Goal: Task Accomplishment & Management: Manage account settings

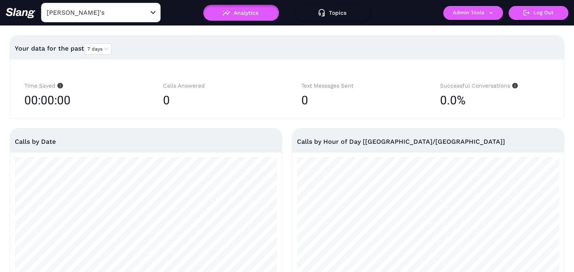
click at [109, 13] on input "[PERSON_NAME]'s" at bounding box center [89, 12] width 88 height 12
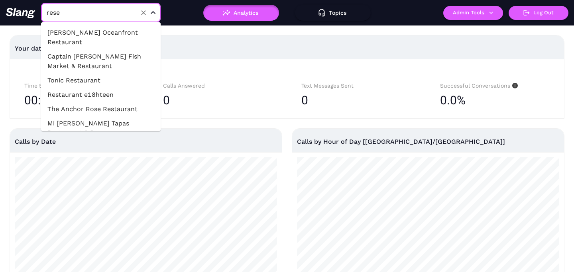
type input "[PERSON_NAME]"
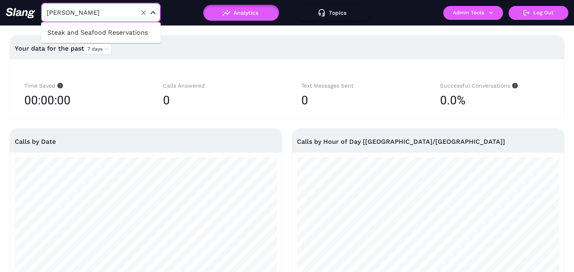
click at [120, 34] on li "Steak and Seafood Reservations" at bounding box center [101, 32] width 120 height 14
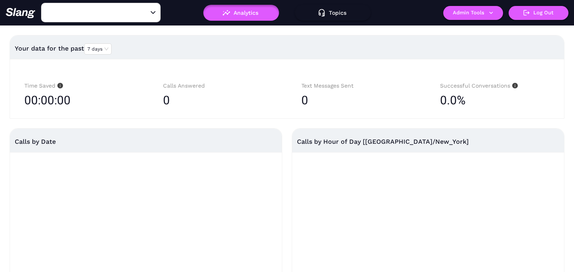
type input "Steak and Seafood Reservations"
click at [481, 14] on button "Admin Tools" at bounding box center [473, 13] width 60 height 14
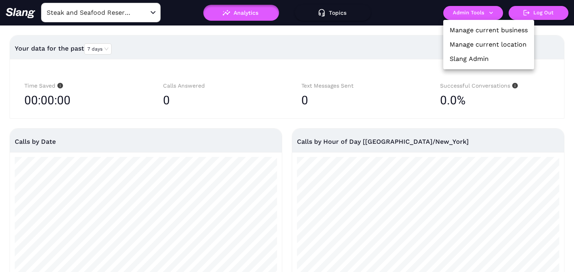
click at [478, 45] on link "Manage current location" at bounding box center [487, 45] width 77 height 10
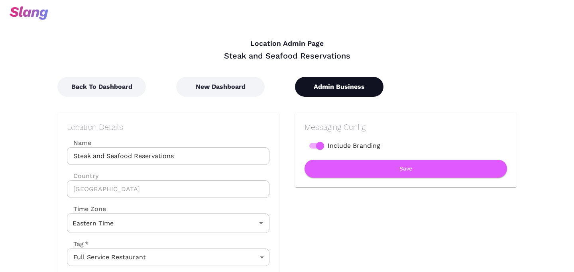
click at [325, 92] on button "Admin Business" at bounding box center [339, 87] width 88 height 20
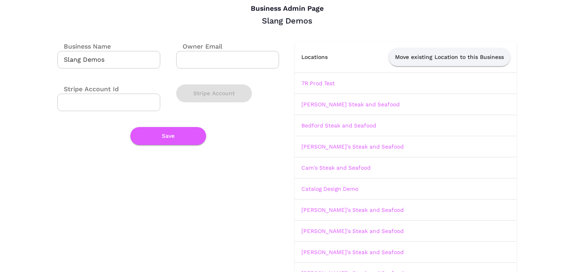
scroll to position [37, 0]
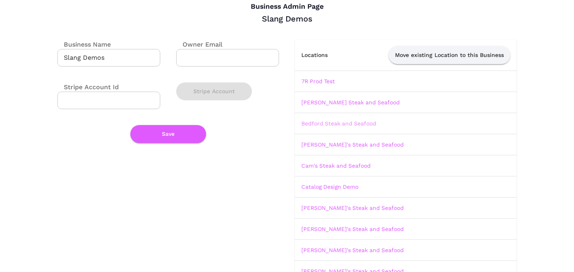
click at [350, 125] on link "Bedford Steak and Seafood" at bounding box center [338, 123] width 75 height 6
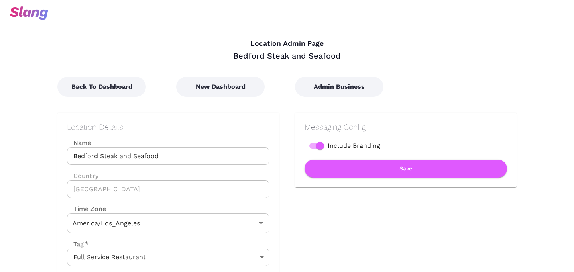
type input "Pacific Time"
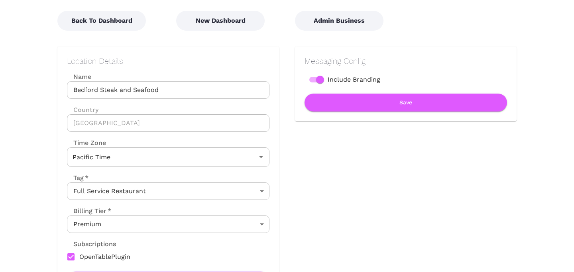
scroll to position [12, 0]
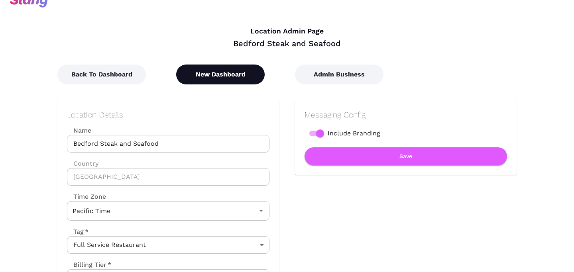
click at [219, 78] on button "New Dashboard" at bounding box center [220, 75] width 88 height 20
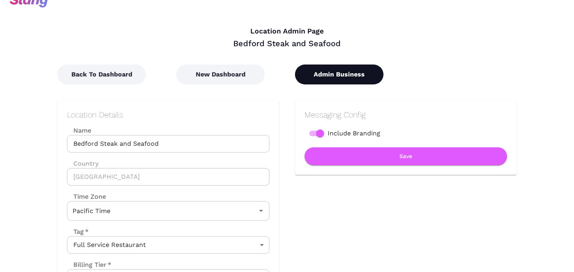
click at [334, 73] on button "Admin Business" at bounding box center [339, 75] width 88 height 20
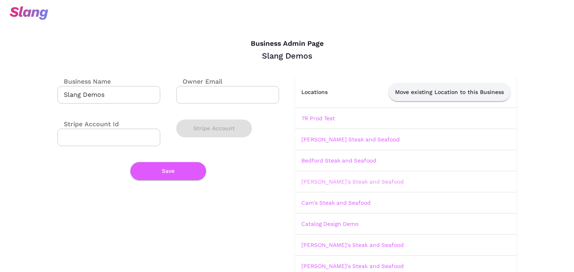
click at [319, 184] on link "[PERSON_NAME]'s Steak and Seafood" at bounding box center [352, 181] width 102 height 6
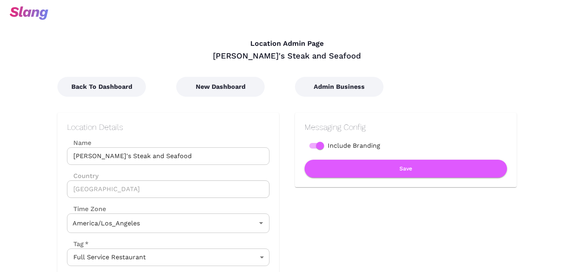
type input "Pacific Time"
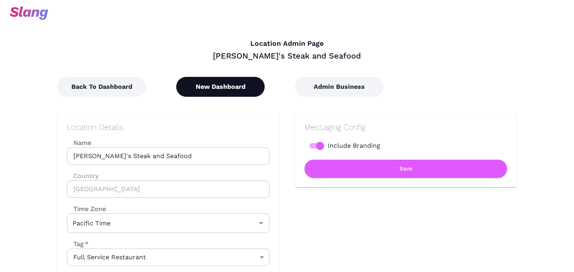
click at [213, 92] on button "New Dashboard" at bounding box center [220, 87] width 88 height 20
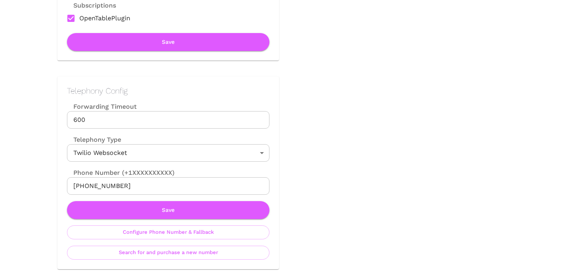
scroll to position [151, 0]
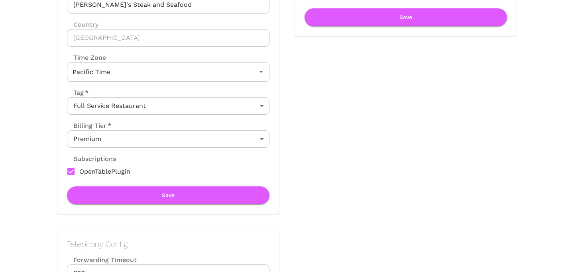
click at [185, 155] on div "Subscriptions" at bounding box center [168, 158] width 202 height 9
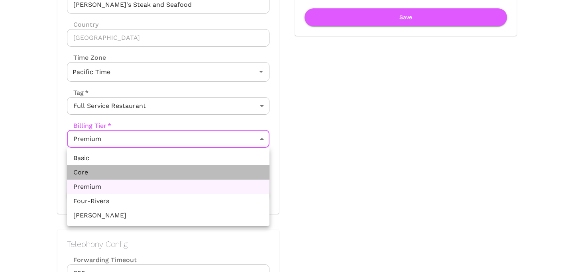
click at [166, 177] on li "Core" at bounding box center [168, 172] width 202 height 14
type input "Core"
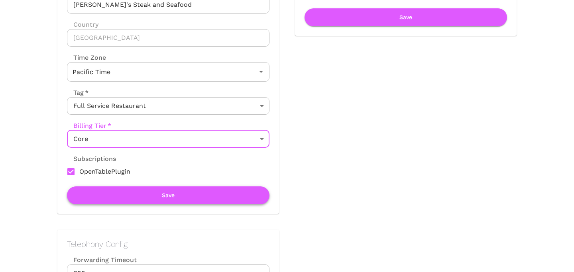
click at [152, 200] on button "Save" at bounding box center [168, 195] width 202 height 18
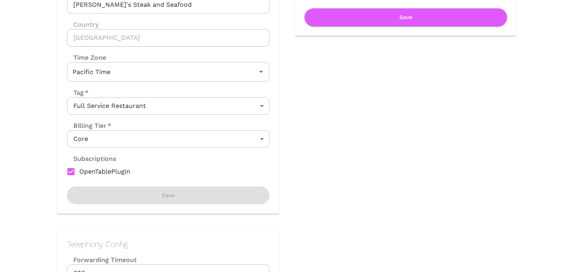
scroll to position [0, 0]
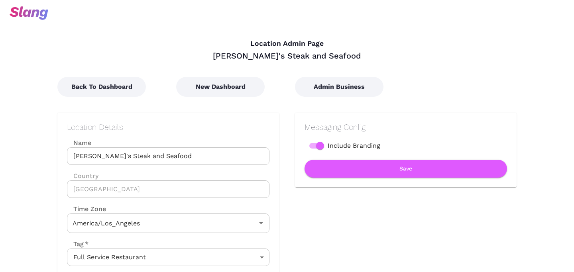
type input "Pacific Time"
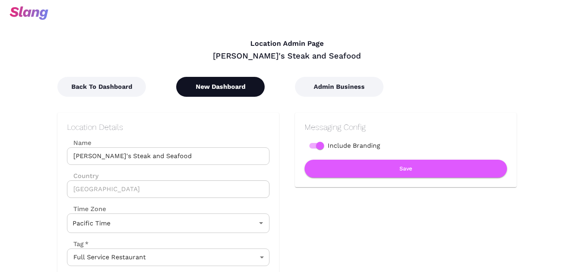
click at [215, 89] on button "New Dashboard" at bounding box center [220, 87] width 88 height 20
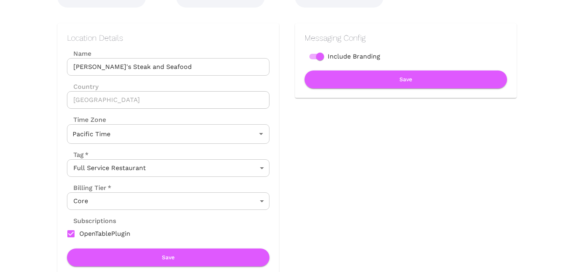
scroll to position [118, 0]
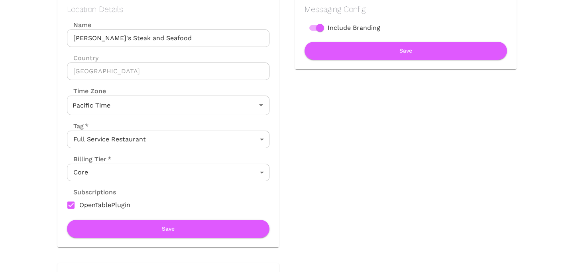
click at [118, 154] on body "Location Admin Page [PERSON_NAME]'s Steak and Seafood Back To Dashboard New Das…" at bounding box center [287, 18] width 574 height 272
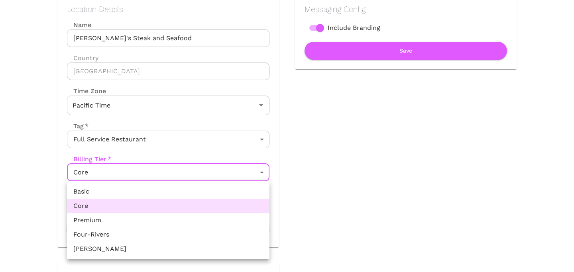
click at [99, 217] on li "Premium" at bounding box center [168, 220] width 202 height 14
type input "Premium"
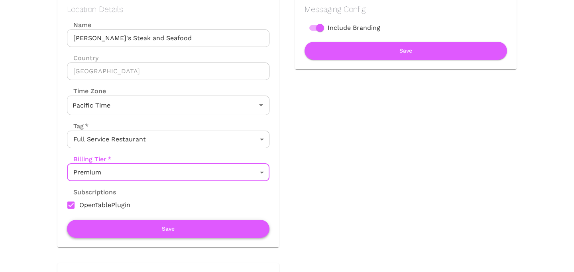
click at [140, 226] on button "Save" at bounding box center [168, 229] width 202 height 18
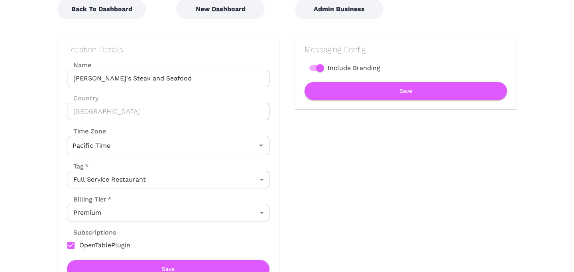
scroll to position [95, 0]
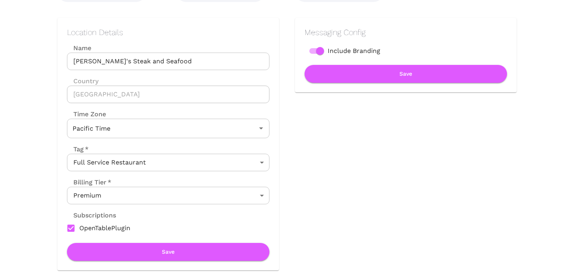
click at [108, 177] on body "Location Admin Page [PERSON_NAME]'s Steak and Seafood Back To Dashboard New Das…" at bounding box center [287, 41] width 574 height 272
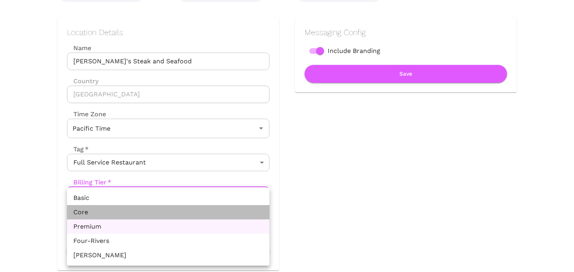
click at [102, 216] on li "Core" at bounding box center [168, 212] width 202 height 14
type input "Core"
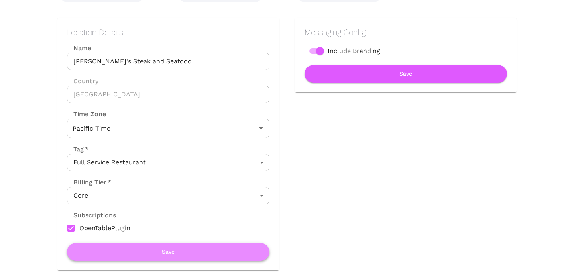
click at [204, 259] on button "Save" at bounding box center [168, 252] width 202 height 18
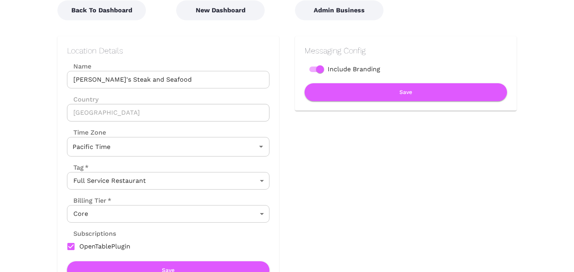
scroll to position [0, 0]
